Goal: Task Accomplishment & Management: Complete application form

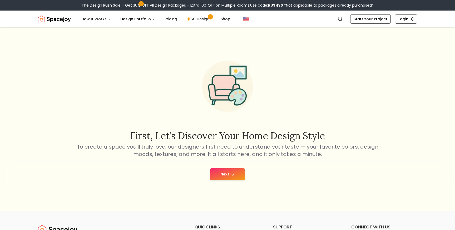
click at [230, 174] on icon at bounding box center [232, 174] width 4 height 4
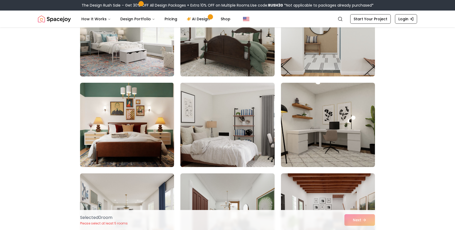
scroll to position [80, 0]
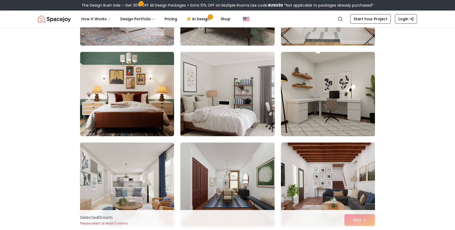
click at [130, 111] on img at bounding box center [127, 94] width 99 height 89
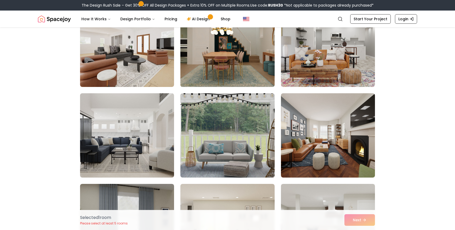
scroll to position [354, 0]
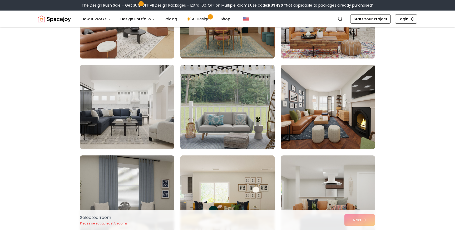
click at [332, 95] on img at bounding box center [328, 107] width 99 height 89
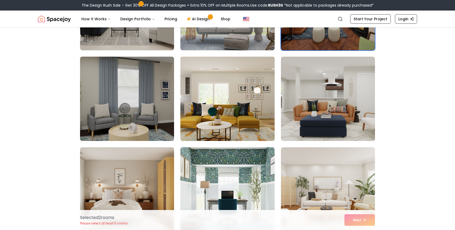
scroll to position [485, 0]
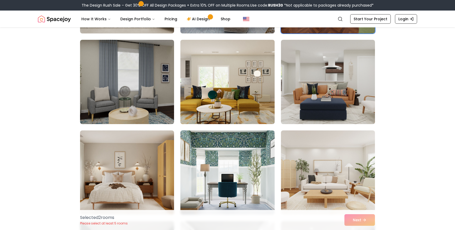
click at [207, 87] on img at bounding box center [227, 82] width 99 height 89
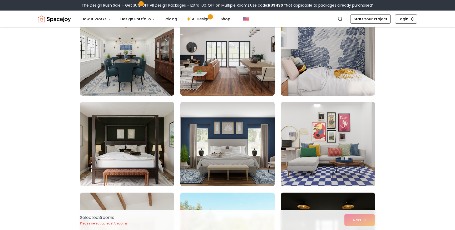
scroll to position [786, 0]
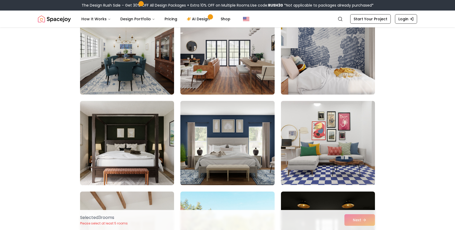
click at [236, 128] on img at bounding box center [227, 143] width 99 height 89
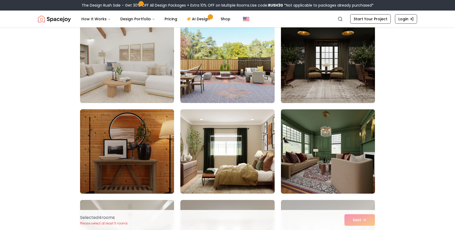
scroll to position [952, 0]
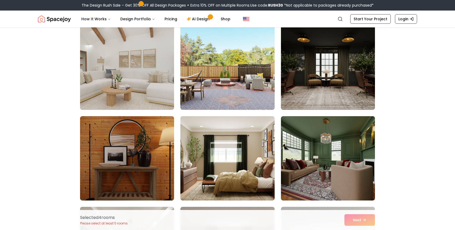
click at [145, 91] on img at bounding box center [127, 67] width 99 height 89
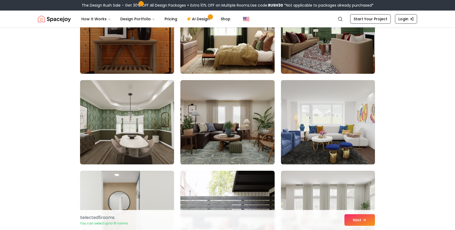
scroll to position [1046, 0]
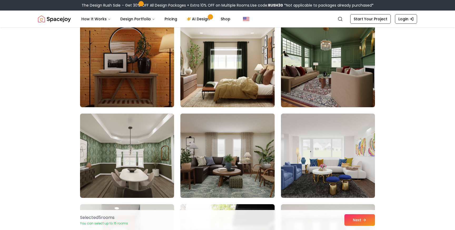
click at [231, 146] on img at bounding box center [227, 155] width 99 height 89
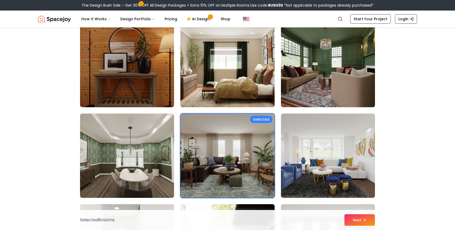
click at [325, 99] on img at bounding box center [328, 65] width 99 height 89
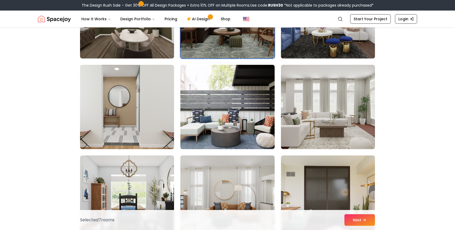
scroll to position [1257, 0]
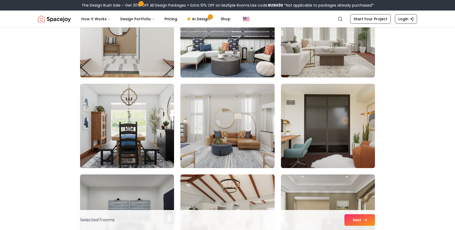
click at [362, 223] on button "Next" at bounding box center [360, 220] width 31 height 12
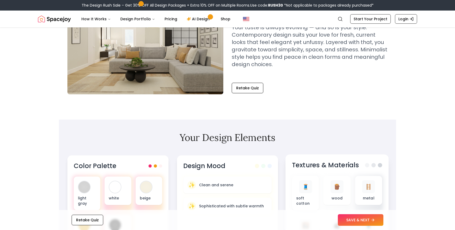
scroll to position [64, 0]
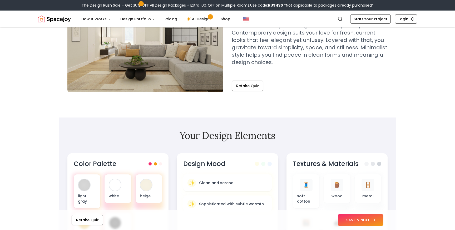
click at [361, 221] on button "SAVE & NEXT" at bounding box center [361, 220] width 46 height 12
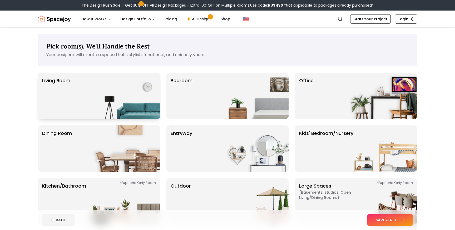
click at [108, 84] on img at bounding box center [126, 96] width 67 height 46
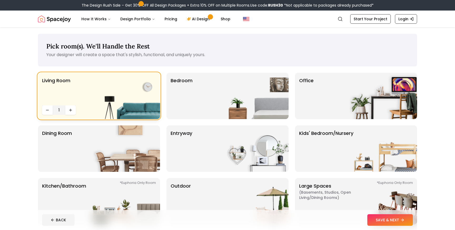
click at [109, 84] on img at bounding box center [126, 96] width 67 height 46
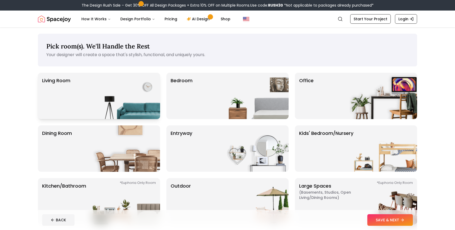
click at [108, 84] on img at bounding box center [126, 96] width 67 height 46
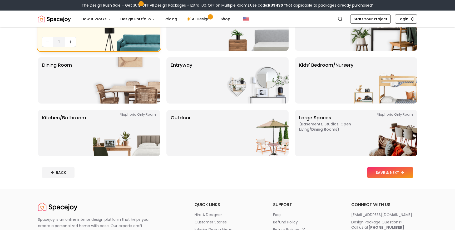
scroll to position [76, 0]
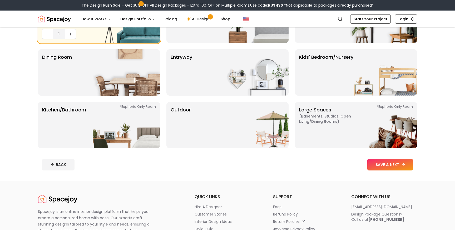
click at [386, 162] on button "SAVE & NEXT" at bounding box center [390, 165] width 46 height 12
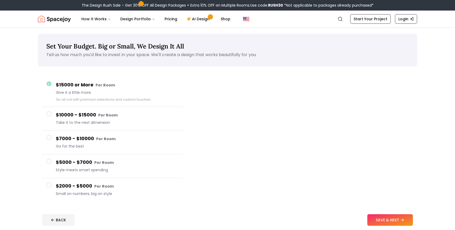
scroll to position [11, 0]
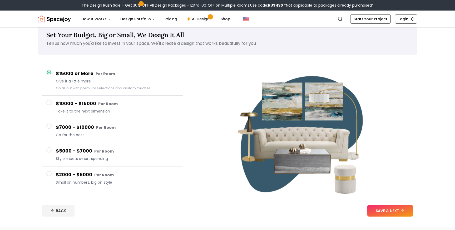
click at [86, 158] on span "Style meets smart spending" at bounding box center [117, 158] width 123 height 5
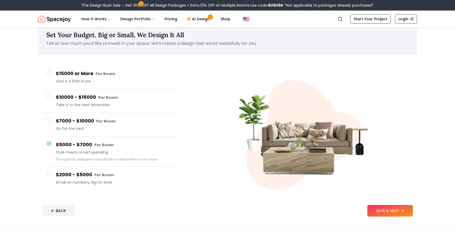
click at [87, 170] on button "$2000 - $5000 Per Room Small on numbers, big on style" at bounding box center [112, 178] width 141 height 23
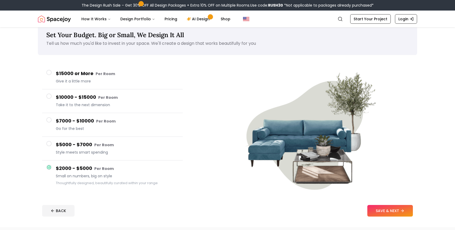
click at [85, 149] on div "$5000 - $7000 Per Room Style meets smart spending" at bounding box center [117, 148] width 123 height 15
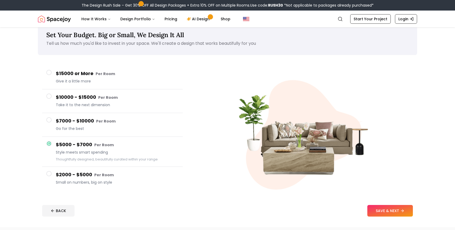
click at [90, 125] on div "$7000 - $10000 Per Room Go for the best" at bounding box center [117, 124] width 123 height 15
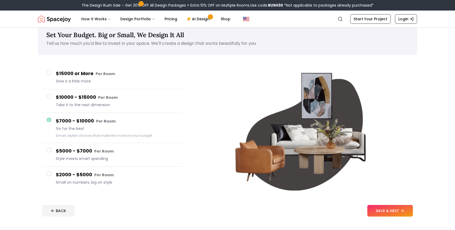
click at [93, 108] on div "$10000 - $15000 Per Room Take it to the next dimension" at bounding box center [117, 101] width 123 height 15
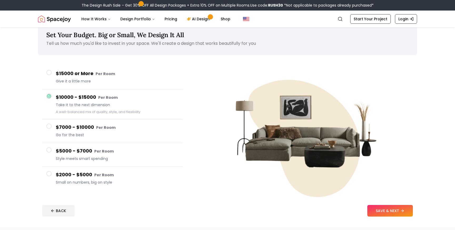
click at [97, 81] on span "Give it a little more" at bounding box center [117, 81] width 123 height 5
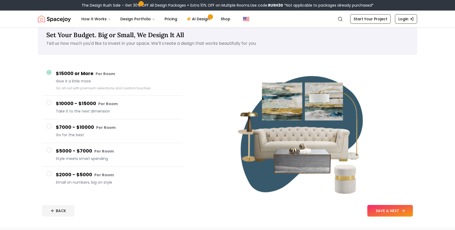
click at [393, 210] on button "SAVE & NEXT" at bounding box center [390, 211] width 46 height 12
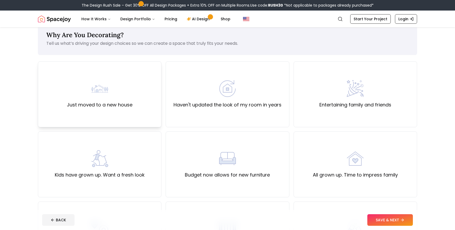
click at [119, 85] on div "Just moved to a new house" at bounding box center [100, 94] width 66 height 28
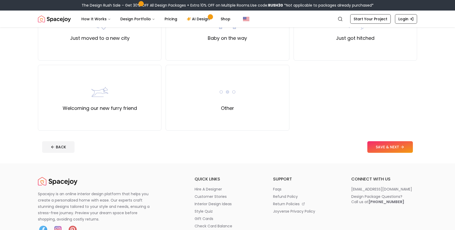
scroll to position [229, 0]
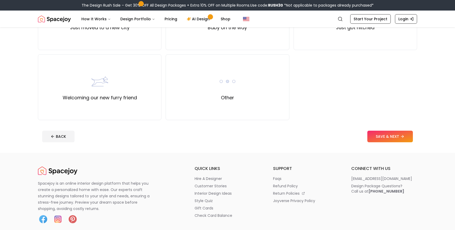
drag, startPoint x: 382, startPoint y: 139, endPoint x: 398, endPoint y: 104, distance: 38.5
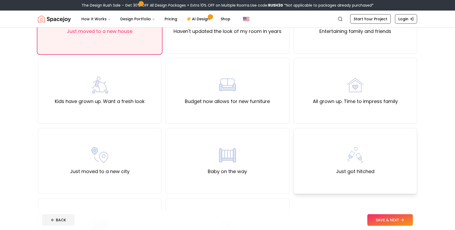
scroll to position [87, 0]
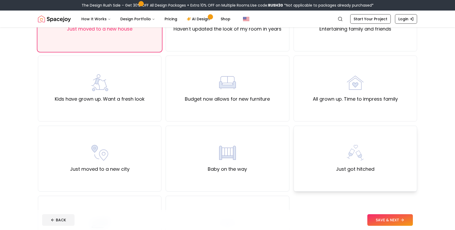
click at [386, 148] on div "Just got hitched" at bounding box center [356, 159] width 124 height 66
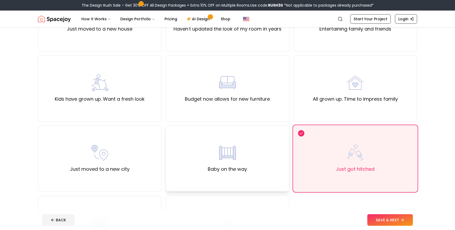
scroll to position [86, 0]
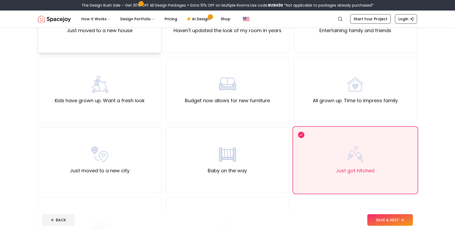
click at [128, 41] on div "Just moved to a new house" at bounding box center [100, 20] width 124 height 66
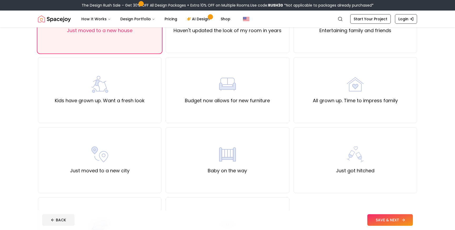
click at [394, 217] on button "SAVE & NEXT" at bounding box center [390, 220] width 46 height 12
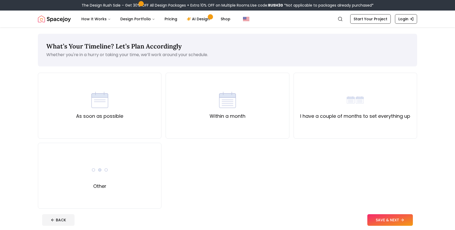
click at [289, 162] on div "As soon as possible Within a month I have a couple of months to set everything …" at bounding box center [227, 141] width 379 height 136
click at [89, 95] on div "As soon as possible" at bounding box center [99, 105] width 47 height 28
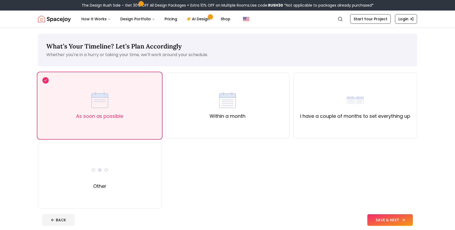
click at [390, 223] on button "SAVE & NEXT" at bounding box center [390, 220] width 46 height 12
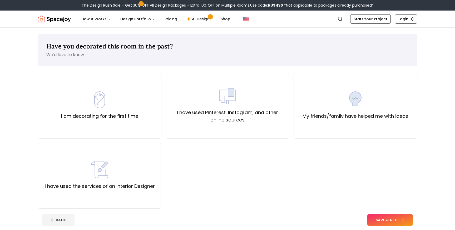
click at [324, 180] on div "I am decorating for the first time I have used Pinterest, Instagram, and other …" at bounding box center [227, 141] width 379 height 136
